Goal: Book appointment/travel/reservation

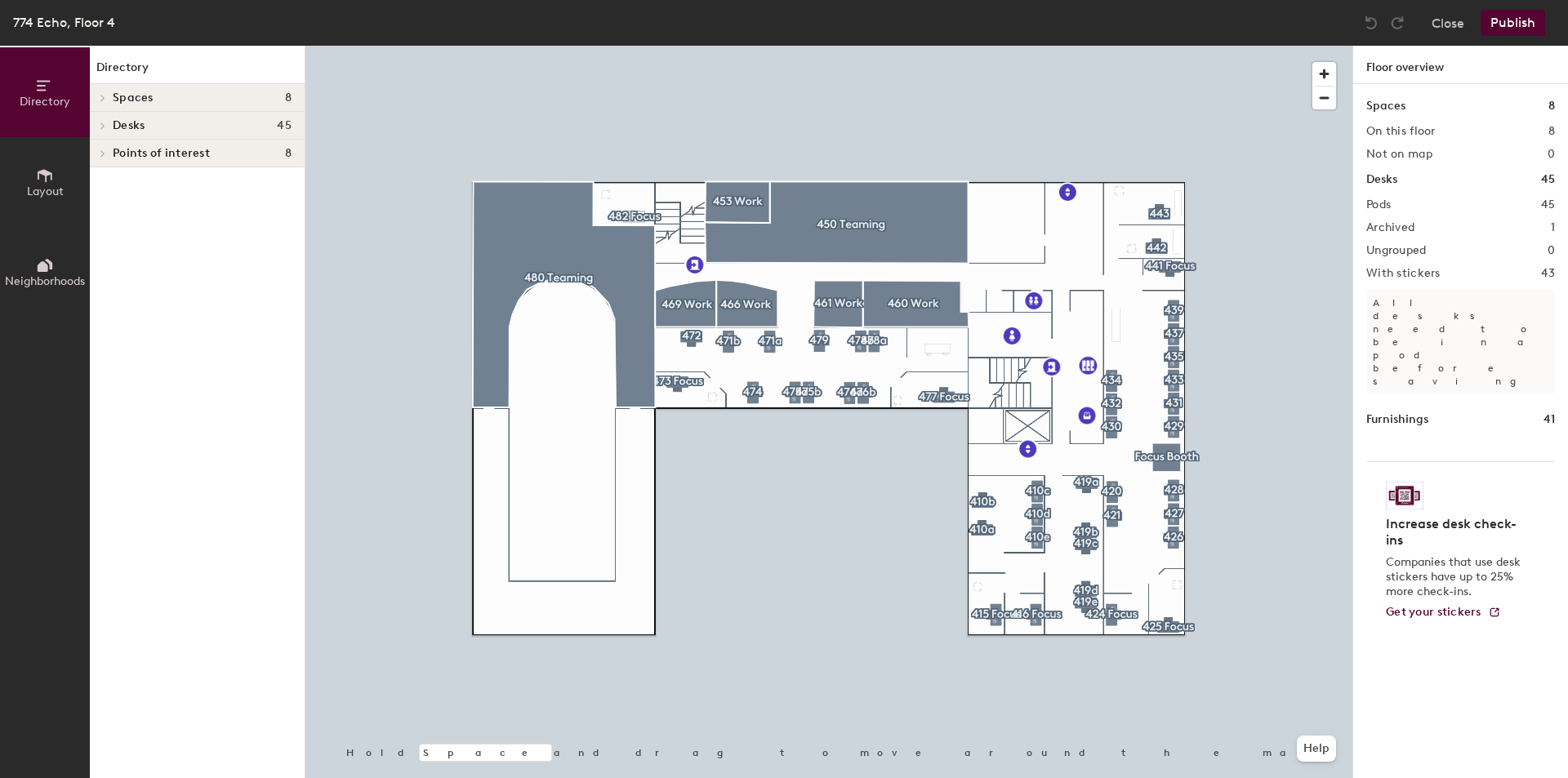
click at [212, 101] on h4 "Spaces 8" at bounding box center [202, 98] width 179 height 13
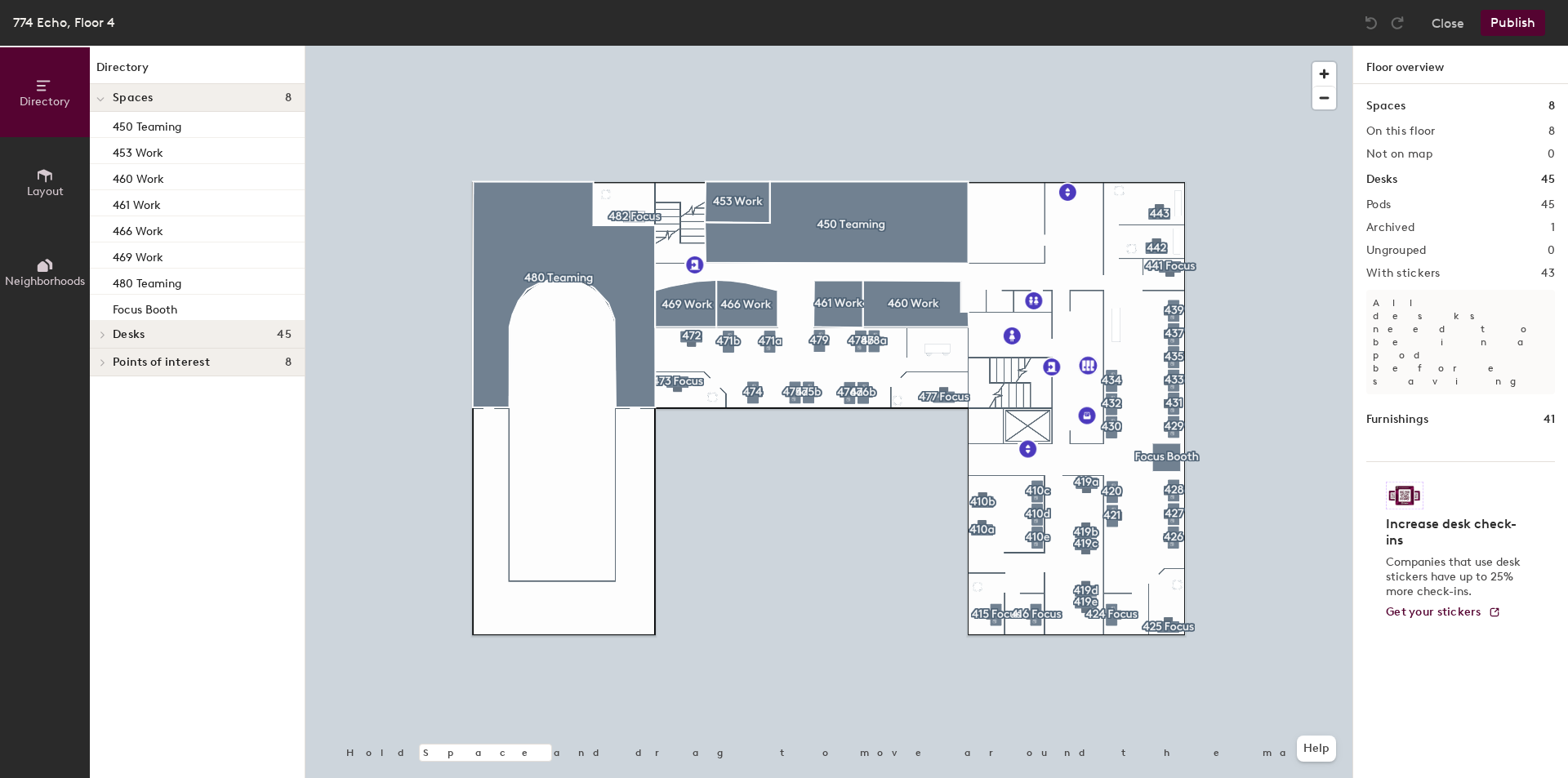
click at [201, 333] on h4 "Desks 45" at bounding box center [202, 335] width 179 height 13
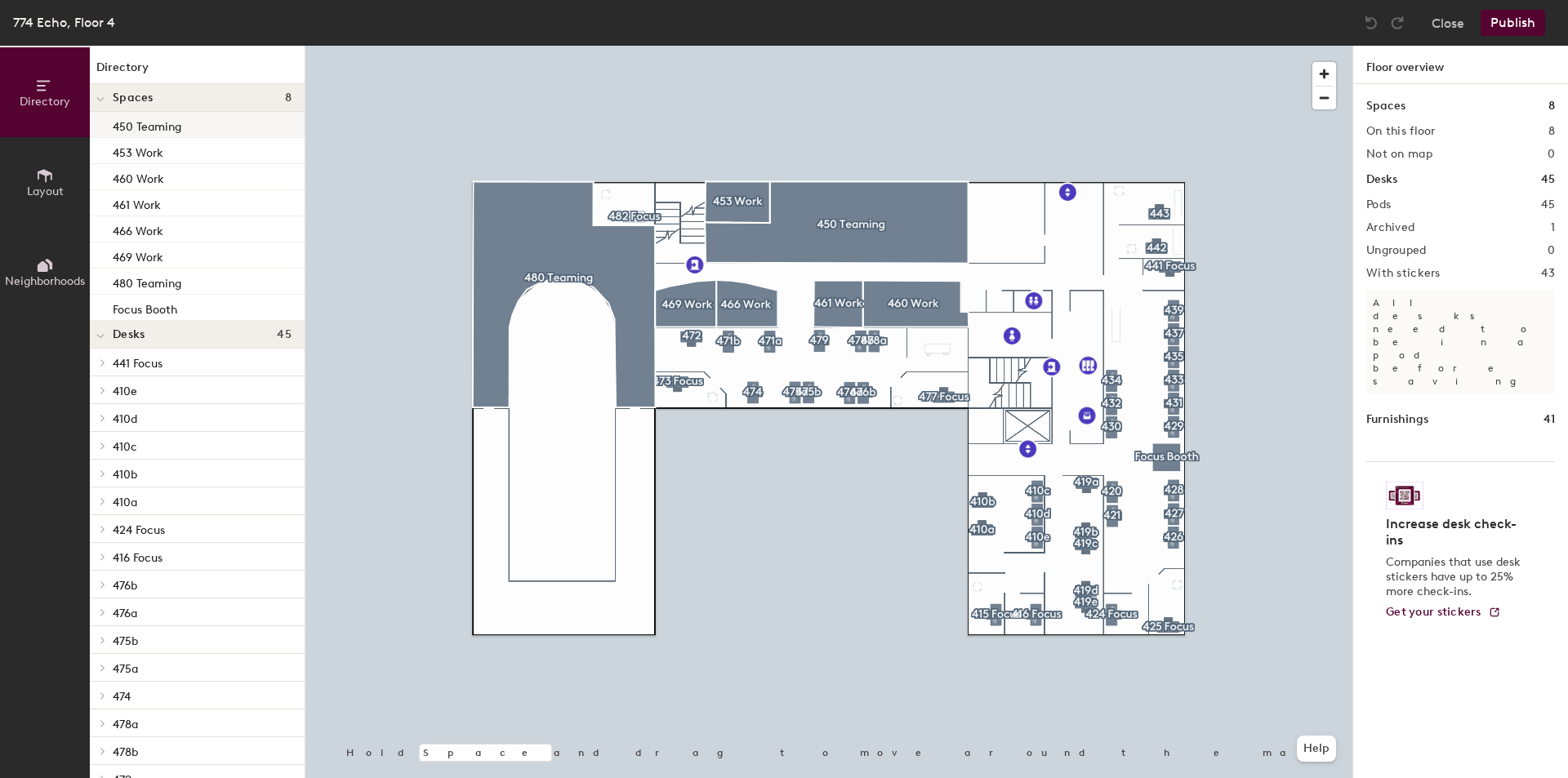
click at [230, 125] on div "450 Teaming" at bounding box center [198, 125] width 215 height 26
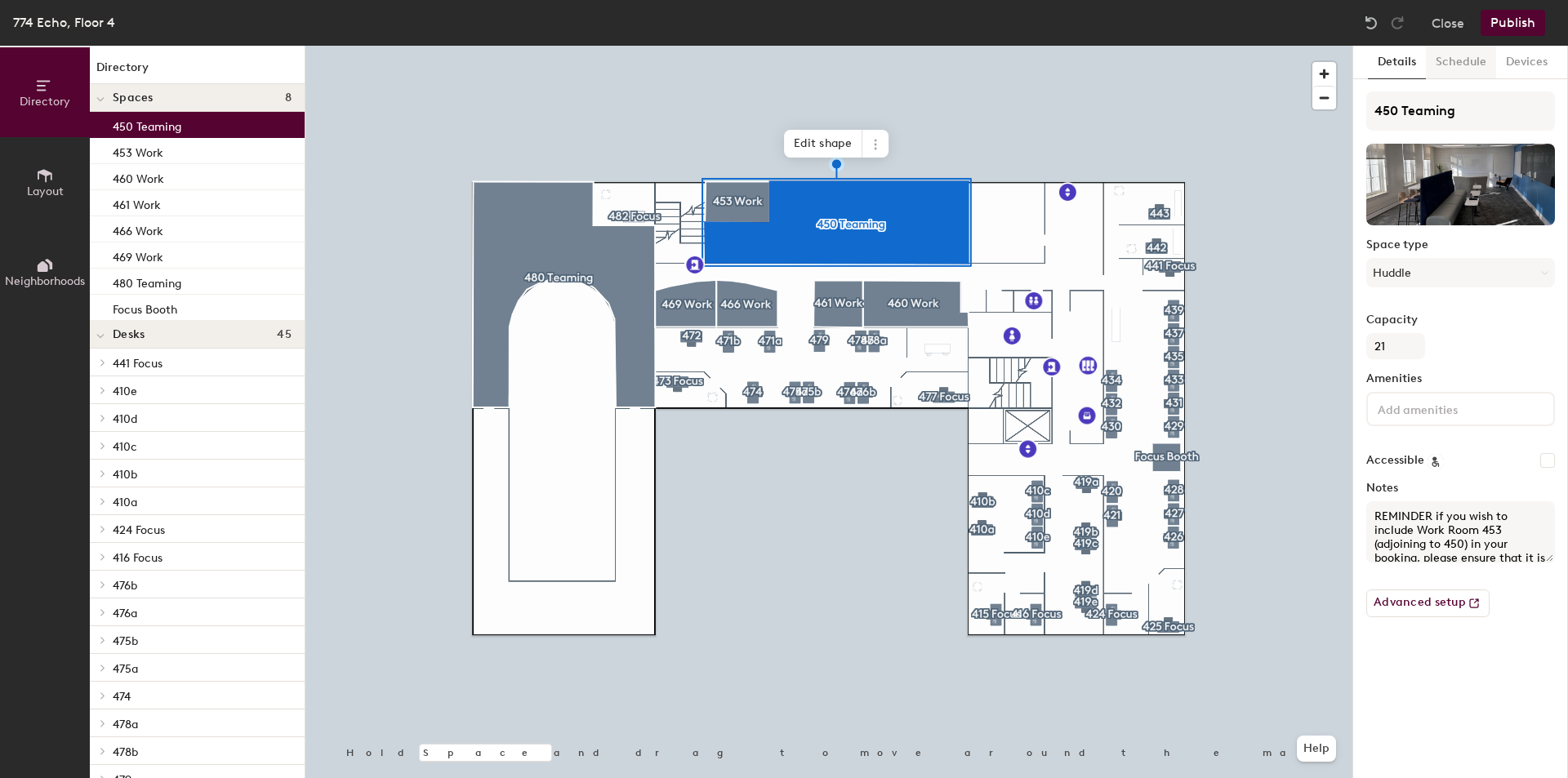
click at [1458, 47] on button "Schedule" at bounding box center [1460, 62] width 70 height 33
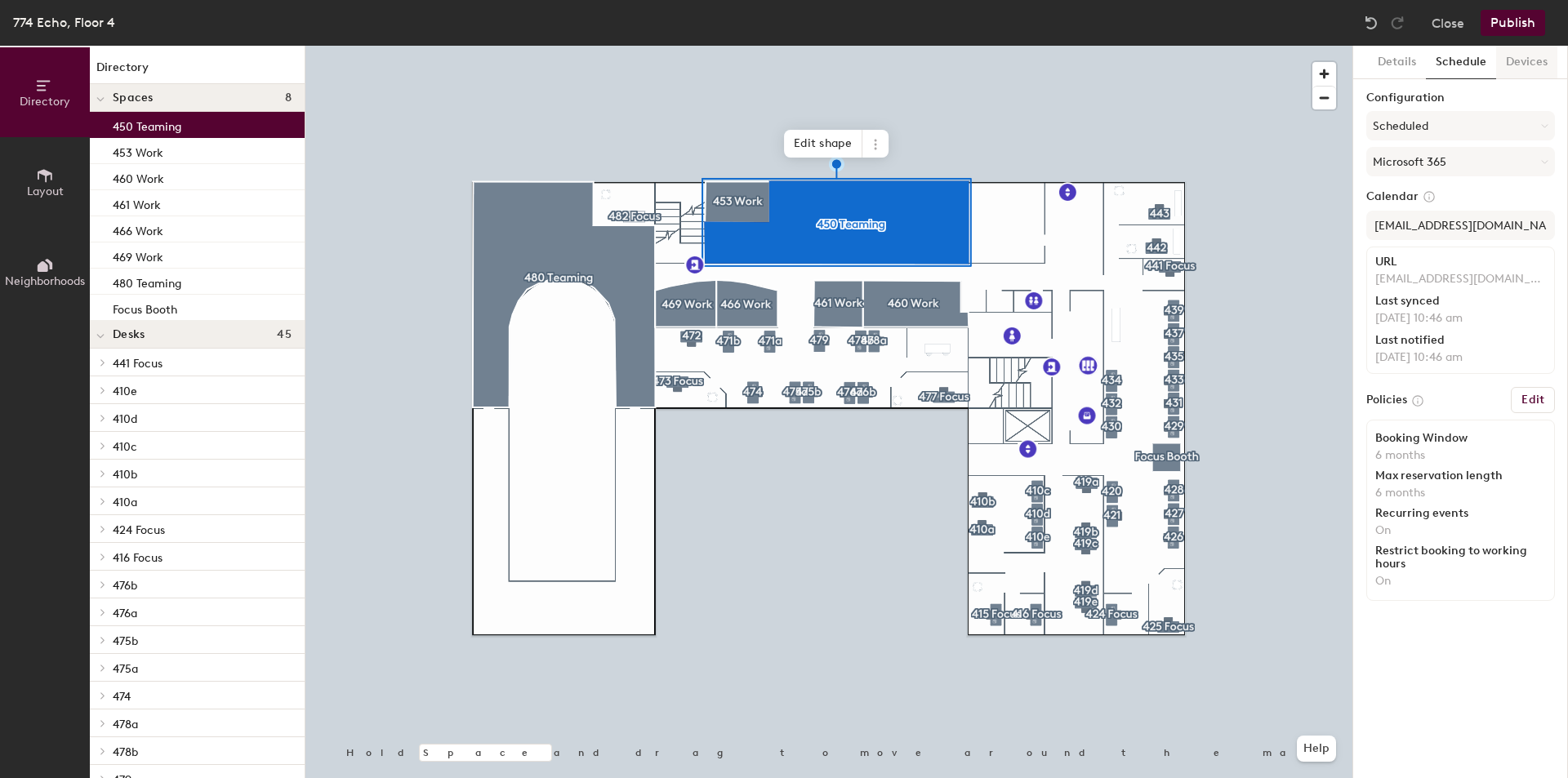
click at [1504, 57] on button "Devices" at bounding box center [1526, 62] width 61 height 33
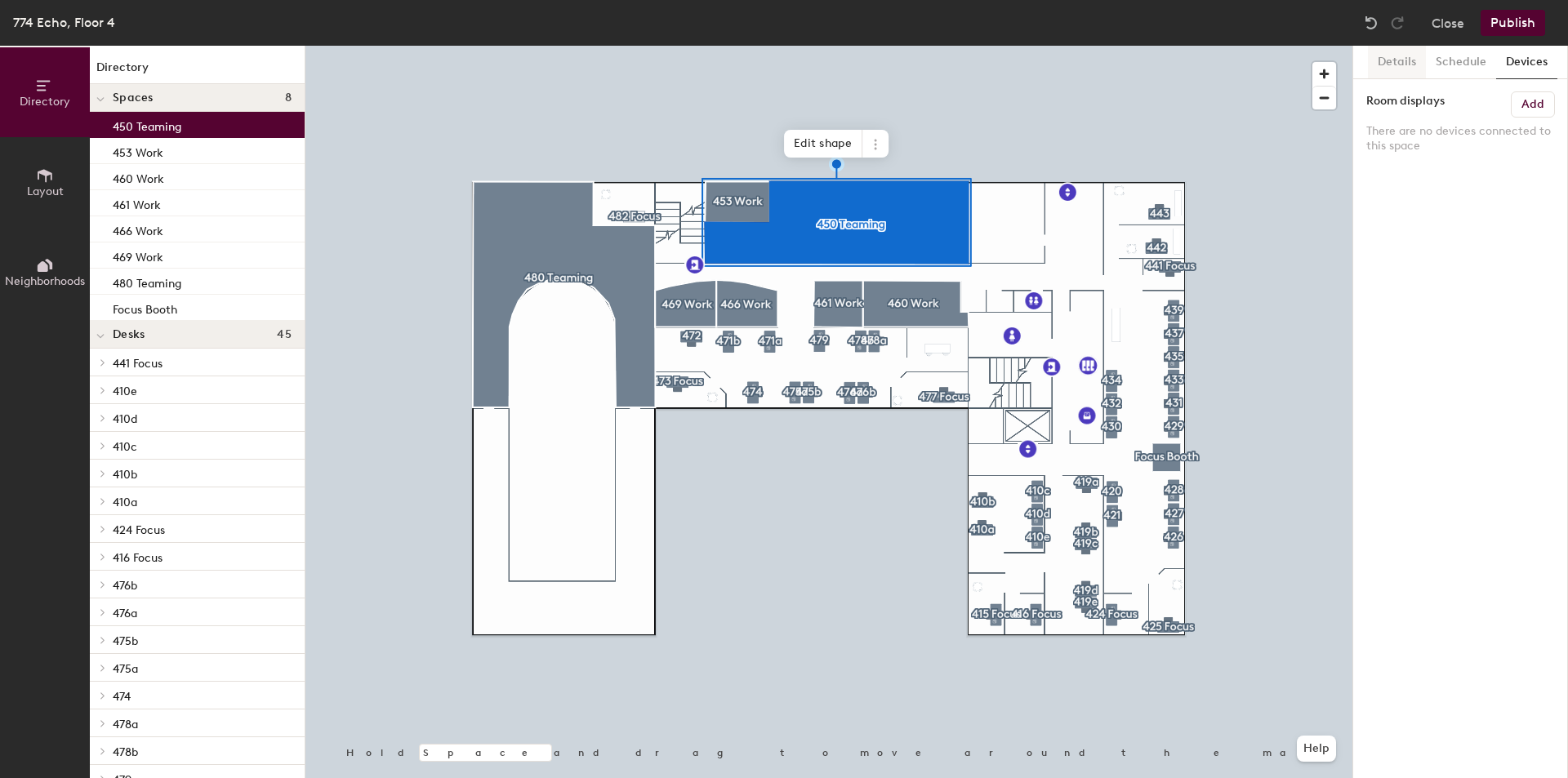
click at [1371, 58] on button "Details" at bounding box center [1397, 62] width 58 height 33
